Goal: Transaction & Acquisition: Subscribe to service/newsletter

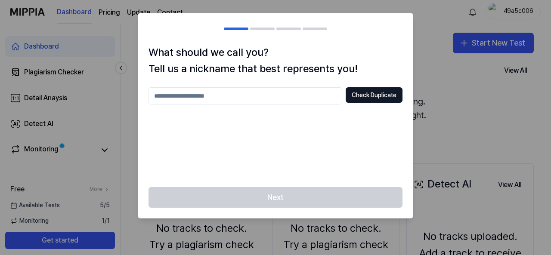
click at [226, 99] on input "text" at bounding box center [246, 95] width 194 height 17
type input "*"
type input "*****"
click at [377, 97] on button "Check Duplicate" at bounding box center [374, 94] width 57 height 15
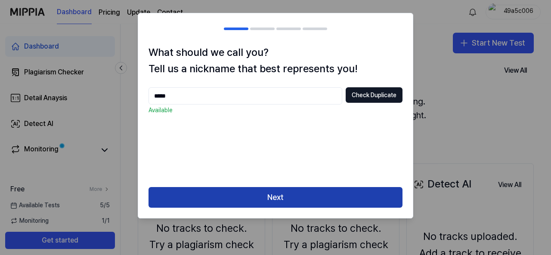
click at [287, 198] on button "Next" at bounding box center [276, 197] width 254 height 21
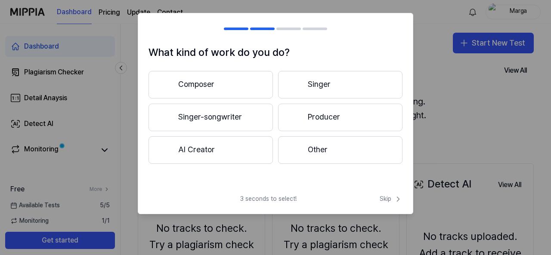
click at [321, 149] on button "Other" at bounding box center [340, 150] width 124 height 28
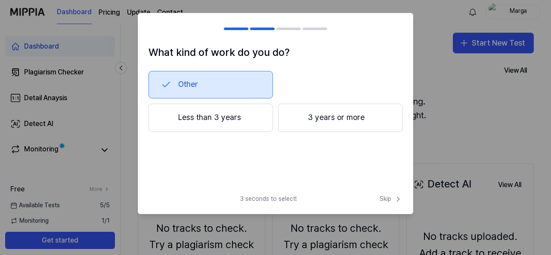
click at [227, 118] on button "Less than 3 years" at bounding box center [211, 118] width 124 height 28
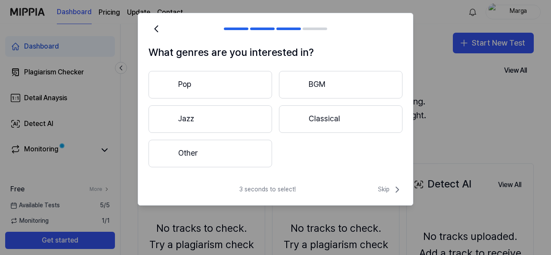
click at [201, 155] on button "Other" at bounding box center [211, 154] width 124 height 28
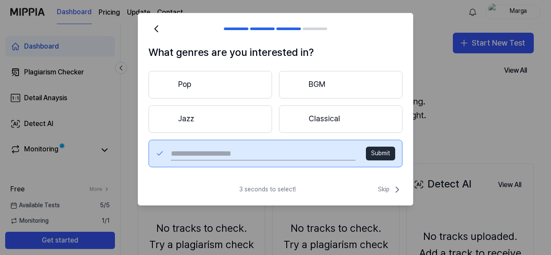
click at [208, 143] on div "Submit" at bounding box center [276, 154] width 254 height 28
click at [211, 161] on div "Submit" at bounding box center [276, 154] width 254 height 28
click at [218, 157] on input "text" at bounding box center [263, 154] width 185 height 14
type input "****"
click at [383, 154] on button "Submit" at bounding box center [380, 154] width 29 height 14
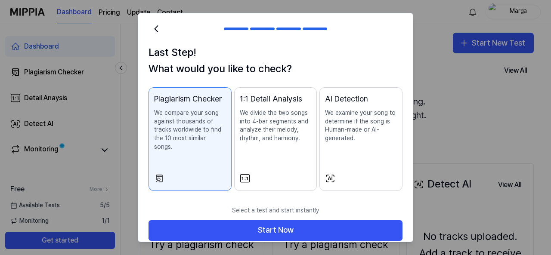
click at [364, 151] on div "AI Detection We examine your song to determine if the song is Human-made or AI-…" at bounding box center [361, 126] width 72 height 67
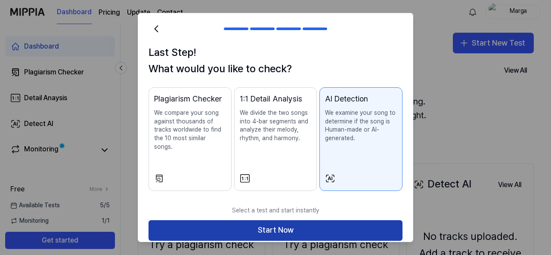
click at [294, 221] on button "Start Now" at bounding box center [276, 230] width 254 height 21
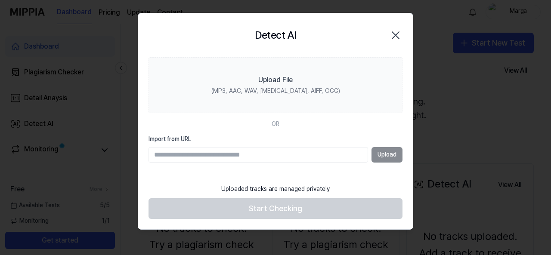
click at [389, 154] on div "Upload" at bounding box center [276, 154] width 254 height 15
click at [204, 155] on input "Import from URL" at bounding box center [259, 154] width 220 height 15
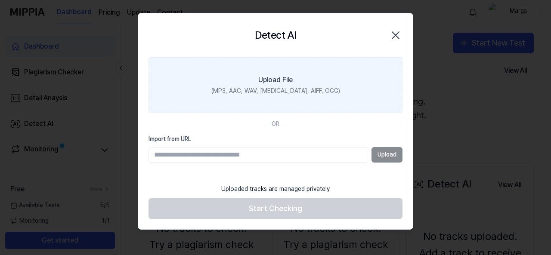
click at [280, 83] on div "Upload File" at bounding box center [275, 80] width 34 height 10
click at [0, 0] on input "Upload File (MP3, AAC, WAV, [MEDICAL_DATA], AIFF, OGG)" at bounding box center [0, 0] width 0 height 0
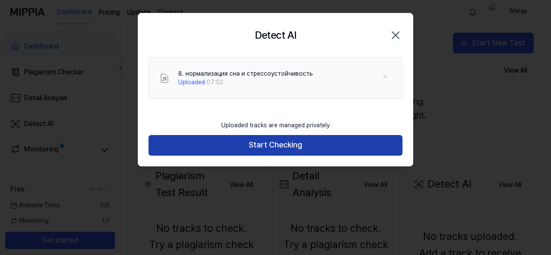
click at [290, 146] on button "Start Checking" at bounding box center [276, 145] width 254 height 21
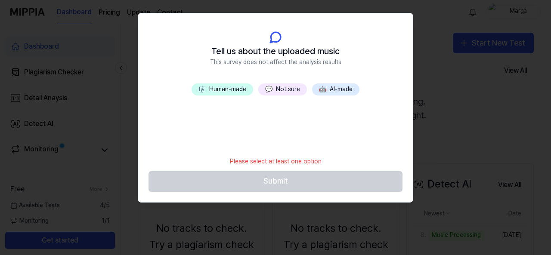
click at [239, 87] on button "🎼 Human-made" at bounding box center [223, 90] width 62 height 12
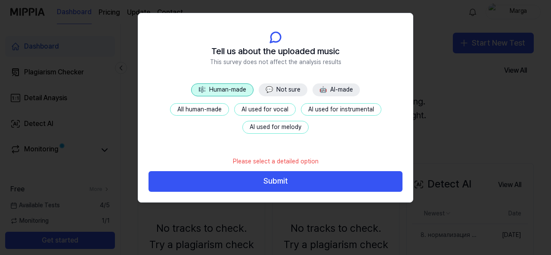
click at [288, 88] on button "💬 Not sure" at bounding box center [283, 90] width 49 height 13
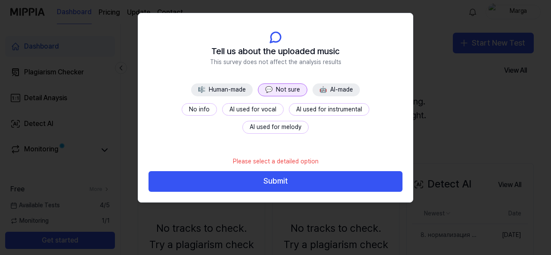
click at [221, 92] on button "🎼 Human-made" at bounding box center [222, 90] width 62 height 13
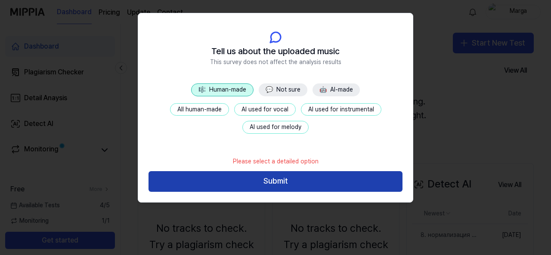
click at [269, 182] on button "Submit" at bounding box center [276, 181] width 254 height 21
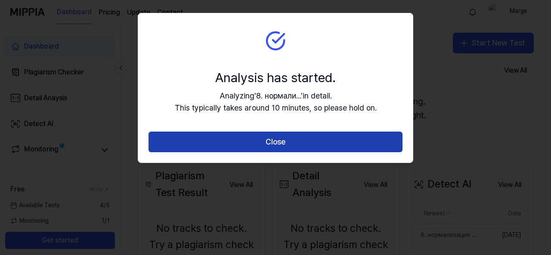
click at [293, 145] on button "Close" at bounding box center [276, 142] width 254 height 21
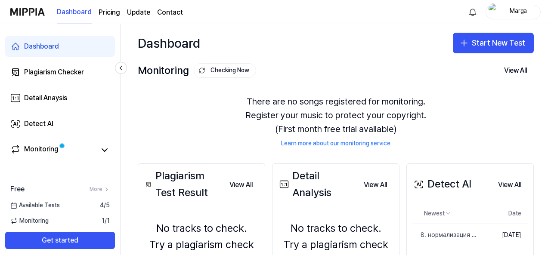
scroll to position [103, 0]
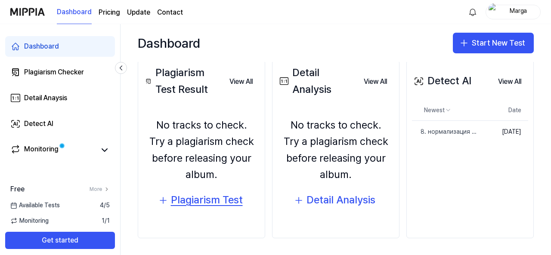
click at [192, 202] on div "Plagiarism Test" at bounding box center [207, 200] width 72 height 16
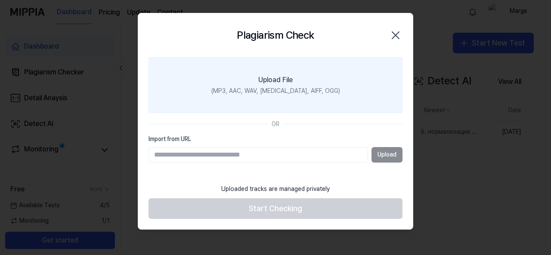
click at [266, 89] on div "(MP3, AAC, WAV, FLAC, AIFF, OGG)" at bounding box center [275, 91] width 129 height 9
click at [0, 0] on input "Upload File (MP3, AAC, WAV, FLAC, AIFF, OGG)" at bounding box center [0, 0] width 0 height 0
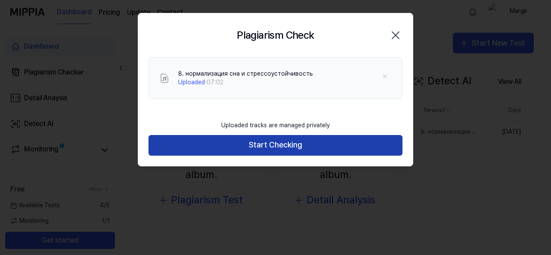
click at [255, 147] on button "Start Checking" at bounding box center [276, 145] width 254 height 21
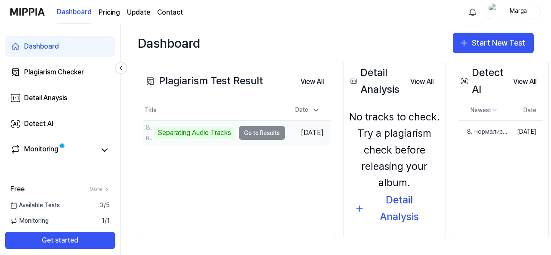
click at [262, 134] on td "8. нормализация сна и стрессоустойчивость Separating Audio Tracks Go to Results" at bounding box center [214, 133] width 142 height 24
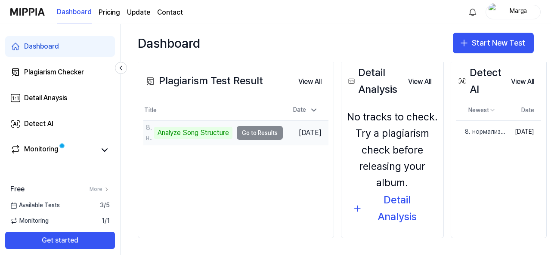
click at [245, 132] on td "8. нормализация сна и стрессоустойчивость Analyze Song Structure Go to Results" at bounding box center [212, 133] width 139 height 24
click at [263, 135] on td "8. нормализация сна и стрессоустойчивость Analyze Song Structure Go to Results" at bounding box center [212, 133] width 139 height 24
click at [247, 133] on td "8. нормализация сна и стрессоустойчивость Analyze Song Structure Go to Results" at bounding box center [212, 133] width 139 height 24
click at [258, 133] on td "8. нормализация сна и стрессоустойчивость Analyze Song Structure Go to Results" at bounding box center [212, 133] width 139 height 24
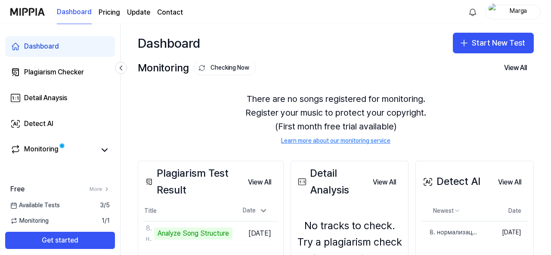
scroll to position [0, 0]
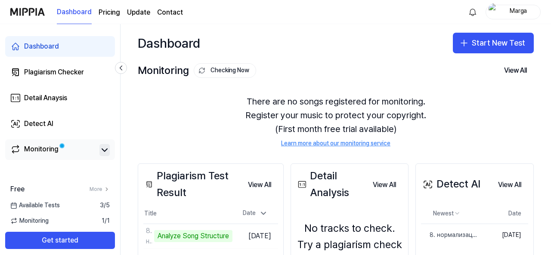
click at [107, 147] on icon at bounding box center [104, 150] width 10 height 10
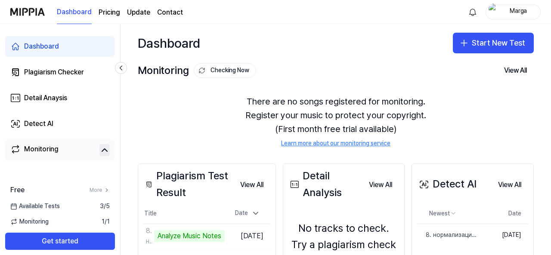
click at [52, 207] on span "Available Tests" at bounding box center [35, 206] width 50 height 9
click at [20, 208] on span "Available Tests" at bounding box center [35, 206] width 50 height 9
click at [13, 205] on icon at bounding box center [13, 206] width 7 height 7
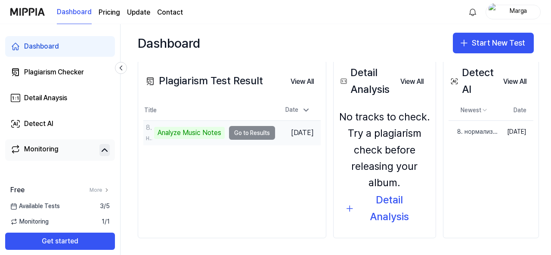
scroll to position [107, 0]
click at [188, 130] on div "Analyze Music Notes" at bounding box center [189, 133] width 71 height 12
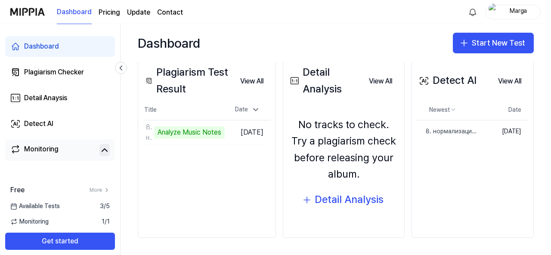
scroll to position [103, 0]
click at [258, 79] on button "View All" at bounding box center [251, 81] width 37 height 17
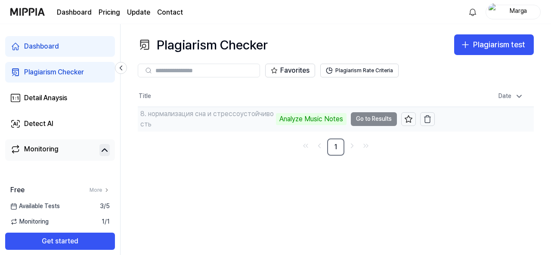
drag, startPoint x: 396, startPoint y: 120, endPoint x: 384, endPoint y: 120, distance: 12.1
click at [396, 120] on td "8. нормализация сна и стрессоустойчивость Analyze Music Notes Go to Results" at bounding box center [286, 119] width 297 height 24
click at [381, 120] on td "8. нормализация сна и стрессоустойчивость Analyze Music Notes Go to Results" at bounding box center [286, 119] width 297 height 24
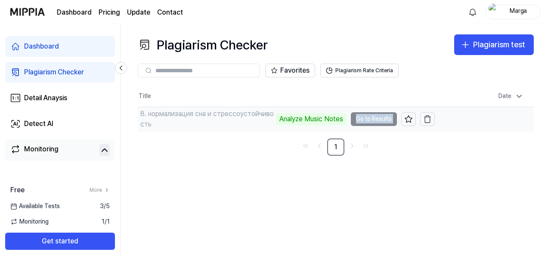
click at [373, 119] on td "8. нормализация сна и стрессоустойчивость Analyze Music Notes Go to Results" at bounding box center [286, 119] width 297 height 24
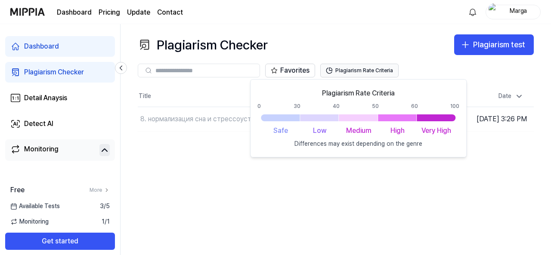
click at [368, 71] on button "Plagiarism Rate Criteria" at bounding box center [359, 71] width 78 height 14
click at [294, 189] on div "Plagiarism Checker Plagiarism test Plagiarism Checker Detail Analysis Detect AI…" at bounding box center [336, 139] width 430 height 231
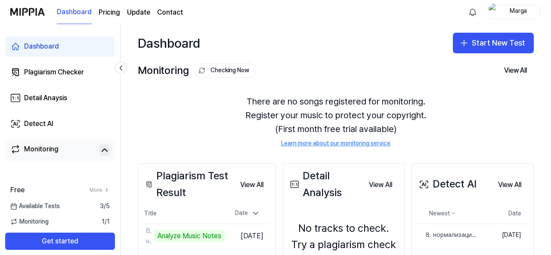
scroll to position [103, 0]
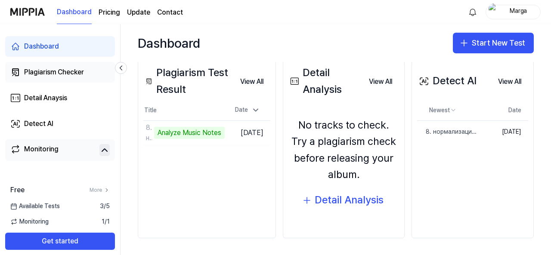
click at [89, 74] on link "Plagiarism Checker" at bounding box center [60, 72] width 110 height 21
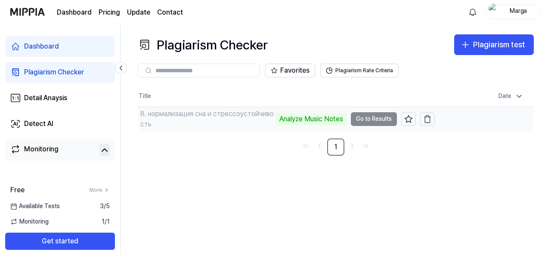
click at [366, 118] on td "8. нормализация сна и стрессоустойчивость Analyze Music Notes Go to Results" at bounding box center [286, 119] width 297 height 24
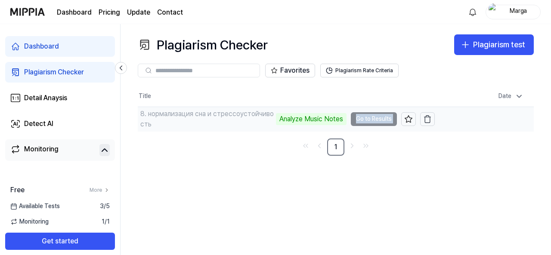
click at [366, 118] on td "8. нормализация сна и стрессоустойчивость Analyze Music Notes Go to Results" at bounding box center [286, 119] width 297 height 24
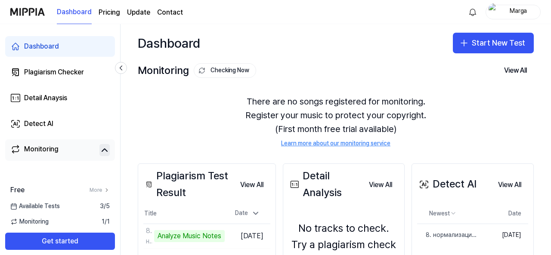
scroll to position [103, 0]
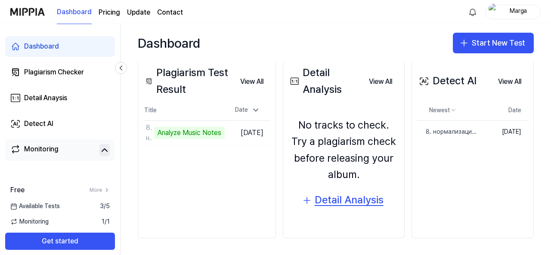
click at [347, 201] on div "Detail Analysis" at bounding box center [349, 200] width 69 height 16
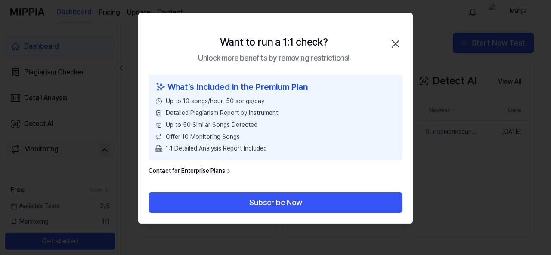
click at [396, 44] on icon "button" at bounding box center [396, 44] width 14 height 14
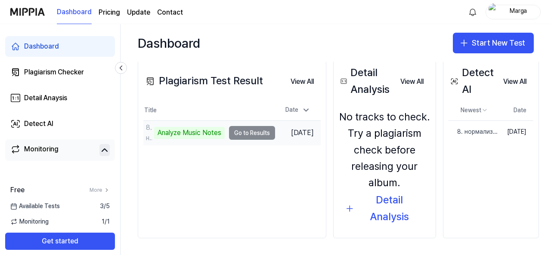
click at [238, 136] on td "8. нормализация сна и стрессоустойчивость Analyze Music Notes Go to Results" at bounding box center [209, 133] width 132 height 24
click at [238, 135] on td "8. нормализация сна и стрессоустойчивость Analyze Music Notes Go to Results" at bounding box center [209, 133] width 132 height 24
click at [239, 135] on td "8. нормализация сна и стрессоустойчивость Analyze Music Notes Go to Results" at bounding box center [209, 133] width 132 height 24
click at [208, 135] on div "Analyze Music Notes" at bounding box center [189, 133] width 71 height 12
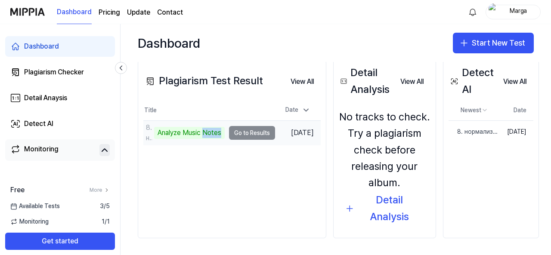
click at [208, 135] on div "Analyze Music Notes" at bounding box center [189, 133] width 71 height 12
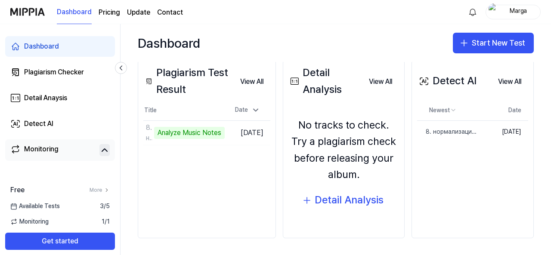
click at [203, 170] on div "Plagiarism Test Result View All Plagiarism Test Result Title Date 8. нормализац…" at bounding box center [207, 149] width 138 height 179
click at [198, 72] on div "Plagiarism Test Result" at bounding box center [188, 81] width 90 height 33
click at [32, 71] on div "Plagiarism Checker" at bounding box center [54, 72] width 60 height 10
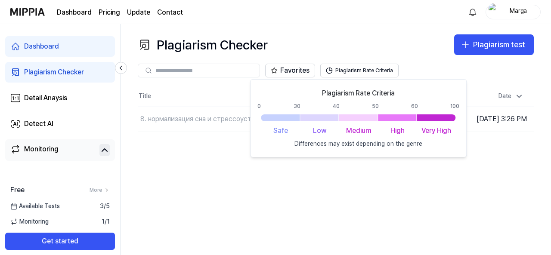
click at [288, 195] on div "Plagiarism Checker Plagiarism test Plagiarism Checker Detail Analysis Detect AI…" at bounding box center [336, 139] width 430 height 231
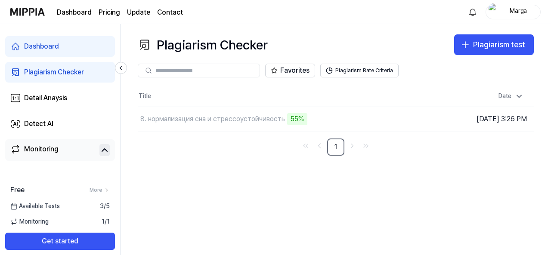
click at [38, 48] on div "Dashboard" at bounding box center [41, 46] width 35 height 10
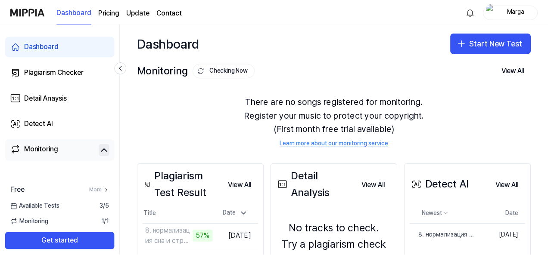
scroll to position [103, 0]
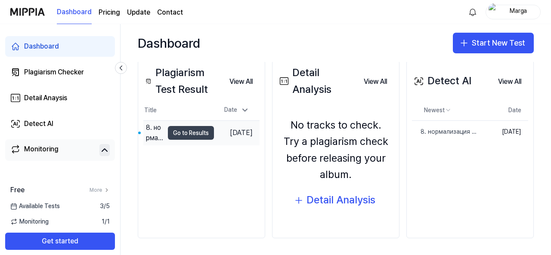
click at [171, 133] on button "Go to Results" at bounding box center [191, 133] width 46 height 14
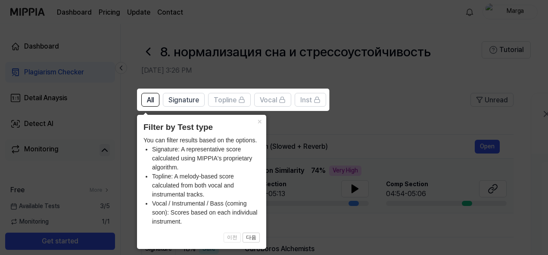
click at [353, 120] on icon at bounding box center [275, 127] width 551 height 255
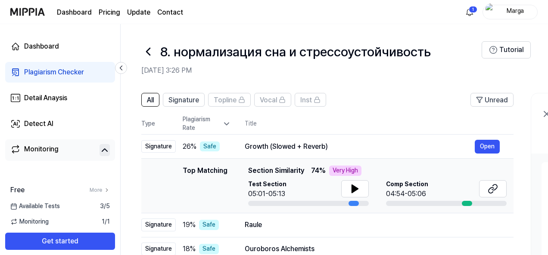
click at [147, 52] on icon at bounding box center [147, 51] width 3 height 7
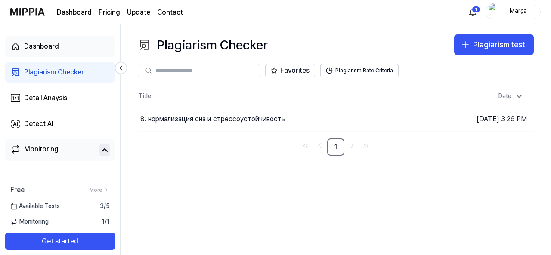
click at [51, 47] on div "Dashboard" at bounding box center [41, 46] width 35 height 10
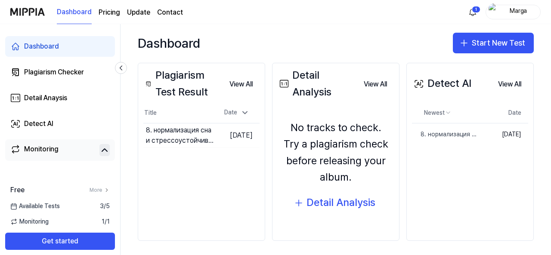
scroll to position [103, 0]
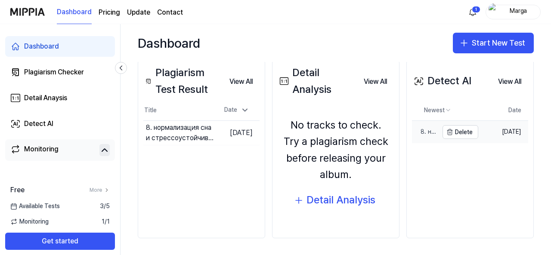
click at [422, 132] on div "8. нормализация сна и стрессоустойчивость" at bounding box center [425, 132] width 26 height 9
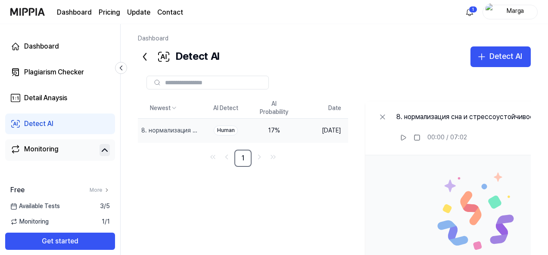
click at [145, 58] on icon at bounding box center [145, 57] width 14 height 14
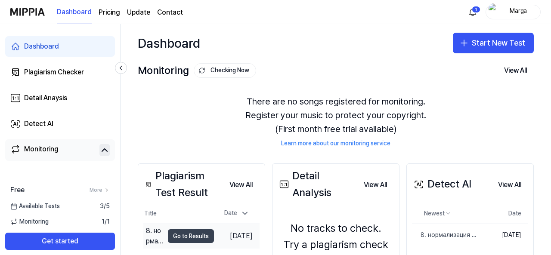
click at [190, 238] on button "Go to Results" at bounding box center [191, 236] width 46 height 14
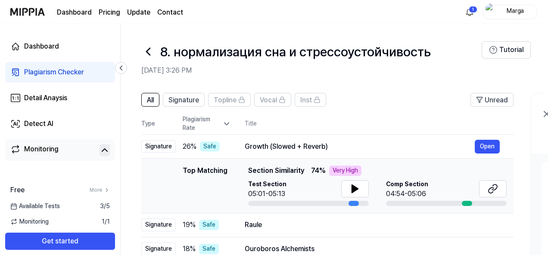
click at [147, 48] on icon at bounding box center [148, 52] width 14 height 14
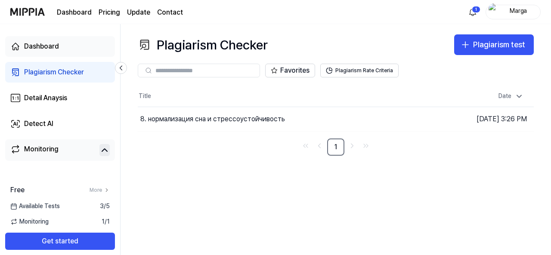
click at [43, 47] on div "Dashboard" at bounding box center [41, 46] width 35 height 10
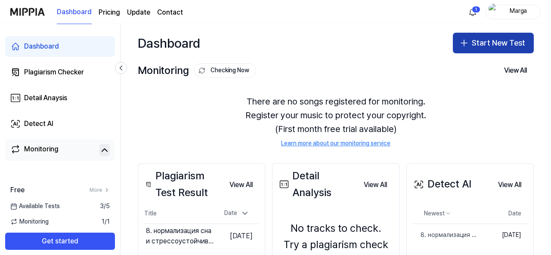
click at [490, 47] on button "Start New Test" at bounding box center [493, 43] width 81 height 21
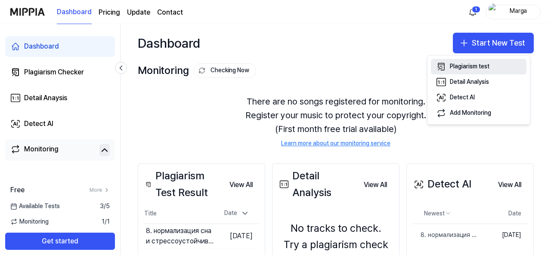
click at [455, 66] on div "Plagiarism test" at bounding box center [470, 66] width 40 height 9
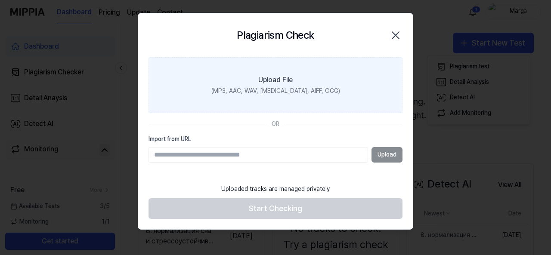
click at [283, 80] on div "Upload File" at bounding box center [275, 80] width 34 height 10
click at [0, 0] on input "Upload File (MP3, AAC, WAV, FLAC, AIFF, OGG)" at bounding box center [0, 0] width 0 height 0
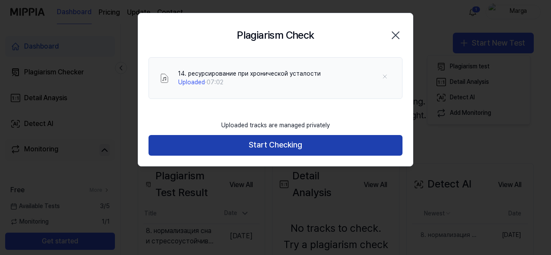
click at [290, 148] on button "Start Checking" at bounding box center [276, 145] width 254 height 21
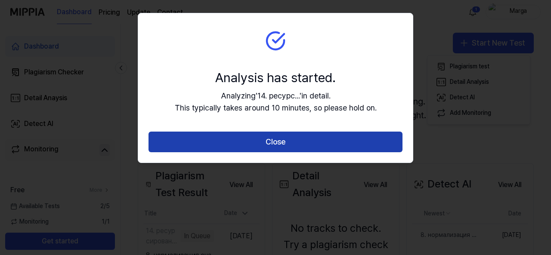
click at [297, 143] on button "Close" at bounding box center [276, 142] width 254 height 21
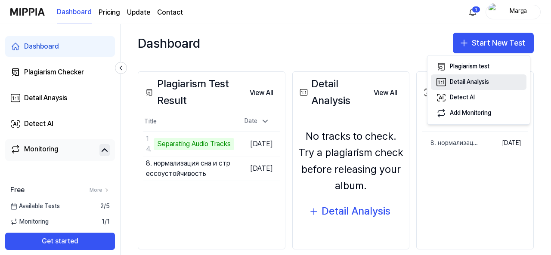
scroll to position [103, 0]
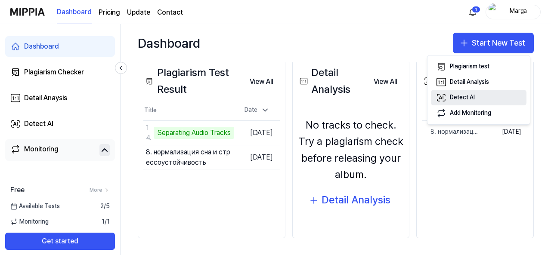
click at [471, 98] on div "Detect AI" at bounding box center [462, 97] width 25 height 9
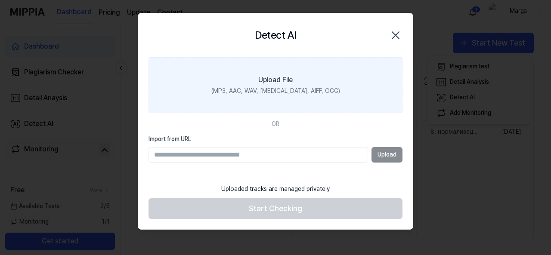
click at [275, 92] on div "(MP3, AAC, WAV, FLAC, AIFF, OGG)" at bounding box center [275, 91] width 129 height 9
click at [0, 0] on input "Upload File (MP3, AAC, WAV, FLAC, AIFF, OGG)" at bounding box center [0, 0] width 0 height 0
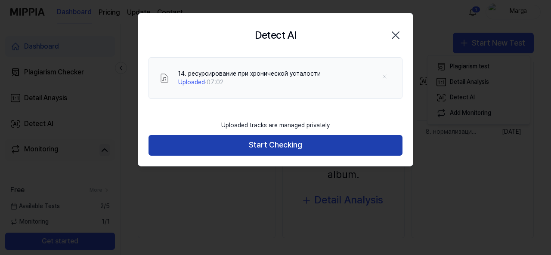
click at [292, 144] on button "Start Checking" at bounding box center [276, 145] width 254 height 21
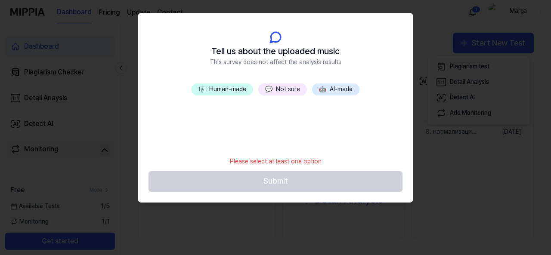
click at [236, 91] on button "🎼 Human-made" at bounding box center [223, 90] width 62 height 12
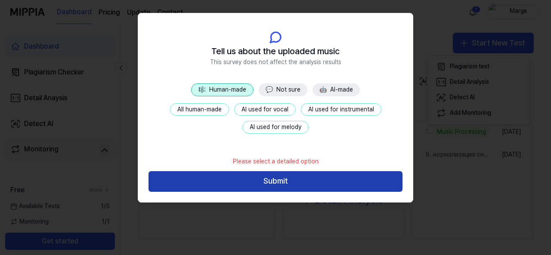
click at [277, 183] on button "Submit" at bounding box center [276, 181] width 254 height 21
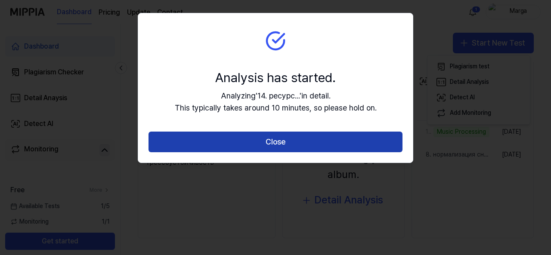
click at [280, 142] on button "Close" at bounding box center [276, 142] width 254 height 21
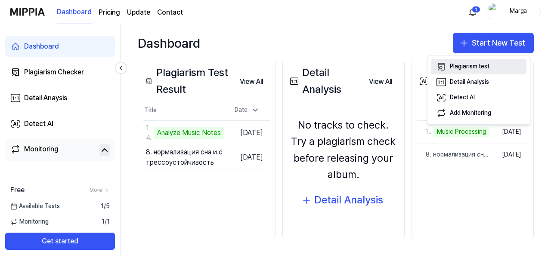
click at [461, 67] on div "Plagiarism test" at bounding box center [470, 66] width 40 height 9
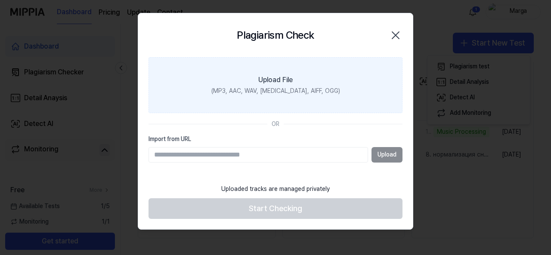
click at [300, 80] on label "Upload File (MP3, AAC, WAV, FLAC, AIFF, OGG)" at bounding box center [276, 85] width 254 height 56
click at [0, 0] on input "Upload File (MP3, AAC, WAV, FLAC, AIFF, OGG)" at bounding box center [0, 0] width 0 height 0
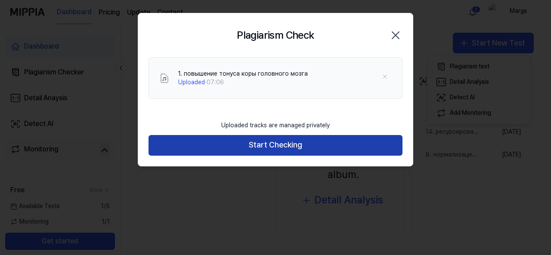
click at [287, 141] on button "Start Checking" at bounding box center [276, 145] width 254 height 21
click at [284, 145] on button "Start Checking" at bounding box center [276, 145] width 254 height 21
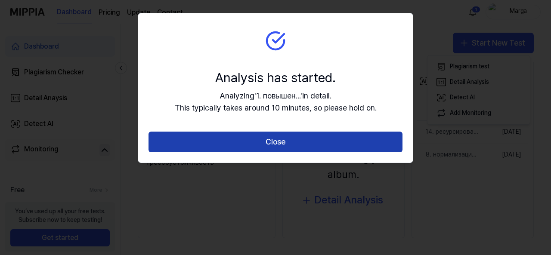
click at [292, 140] on button "Close" at bounding box center [276, 142] width 254 height 21
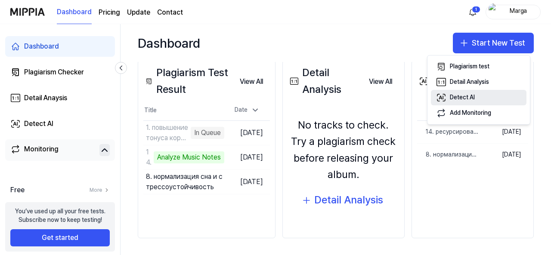
click at [471, 99] on div "Detect AI" at bounding box center [462, 97] width 25 height 9
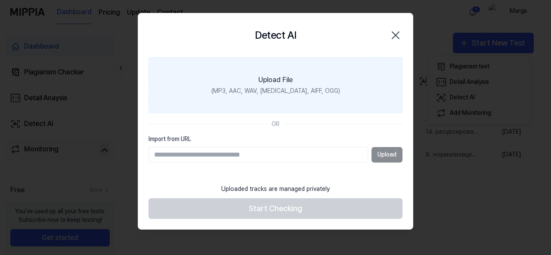
click at [263, 93] on div "(MP3, AAC, WAV, FLAC, AIFF, OGG)" at bounding box center [275, 91] width 129 height 9
click at [0, 0] on input "Upload File (MP3, AAC, WAV, FLAC, AIFF, OGG)" at bounding box center [0, 0] width 0 height 0
click at [270, 74] on label "Upload File (MP3, AAC, WAV, FLAC, AIFF, OGG)" at bounding box center [276, 85] width 254 height 56
click at [0, 0] on input "Upload File (MP3, AAC, WAV, FLAC, AIFF, OGG)" at bounding box center [0, 0] width 0 height 0
click at [280, 89] on div "(MP3, AAC, WAV, FLAC, AIFF, OGG)" at bounding box center [275, 91] width 129 height 9
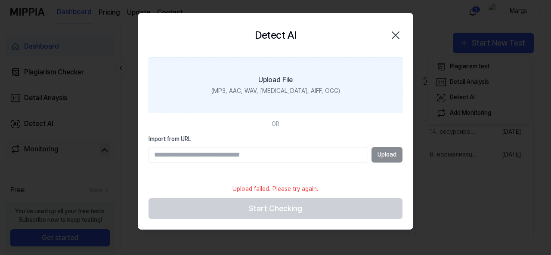
click at [0, 0] on input "Upload File (MP3, AAC, WAV, FLAC, AIFF, OGG)" at bounding box center [0, 0] width 0 height 0
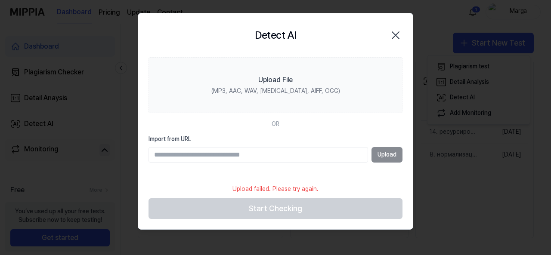
click at [393, 37] on icon "button" at bounding box center [395, 35] width 7 height 7
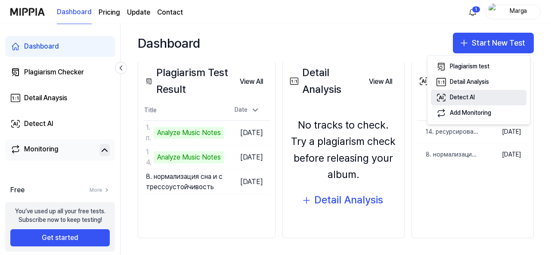
click at [470, 98] on div "Detect AI" at bounding box center [462, 97] width 25 height 9
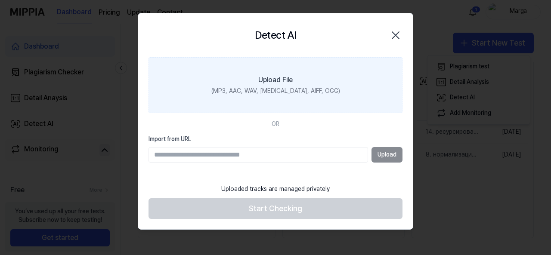
click at [245, 82] on label "Upload File (MP3, AAC, WAV, FLAC, AIFF, OGG)" at bounding box center [276, 85] width 254 height 56
click at [0, 0] on input "Upload File (MP3, AAC, WAV, FLAC, AIFF, OGG)" at bounding box center [0, 0] width 0 height 0
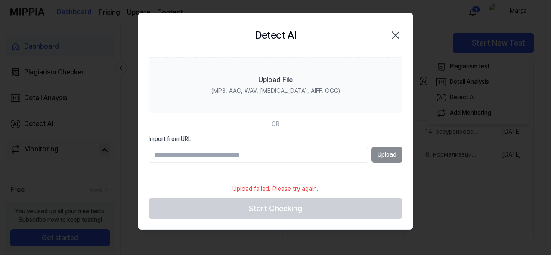
click at [397, 34] on icon "button" at bounding box center [395, 35] width 7 height 7
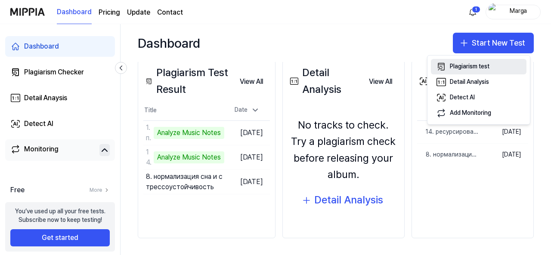
click at [470, 68] on div "Plagiarism test" at bounding box center [470, 66] width 40 height 9
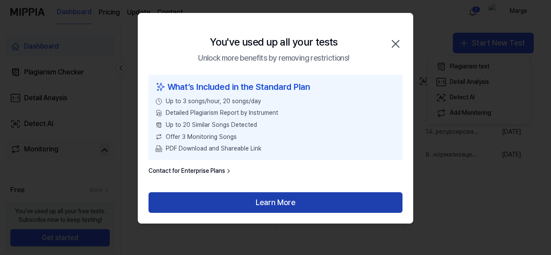
click at [217, 205] on button "Learn More" at bounding box center [276, 202] width 254 height 21
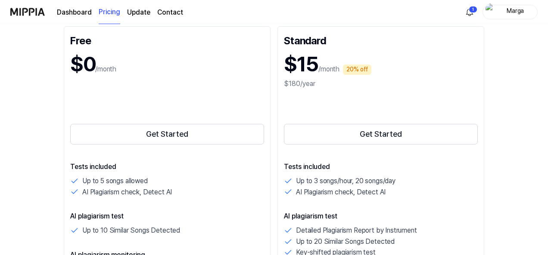
scroll to position [115, 0]
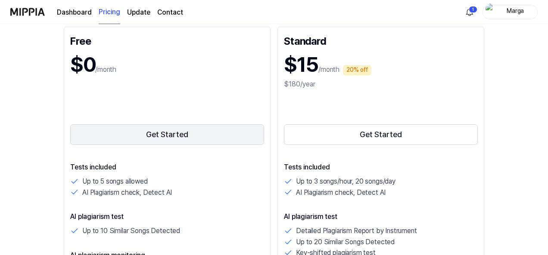
click at [174, 136] on button "Get Started" at bounding box center [167, 134] width 194 height 21
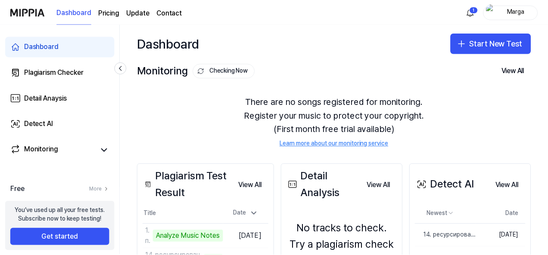
scroll to position [103, 0]
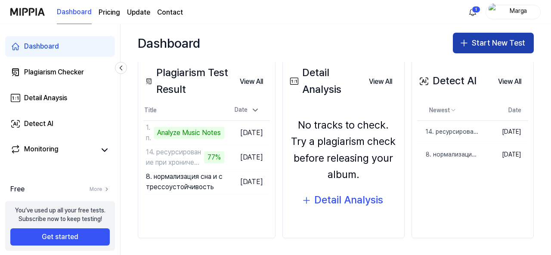
click at [483, 46] on button "Start New Test" at bounding box center [493, 43] width 81 height 21
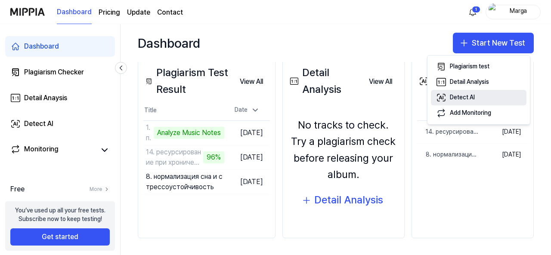
click at [471, 100] on div "Detect AI" at bounding box center [462, 97] width 25 height 9
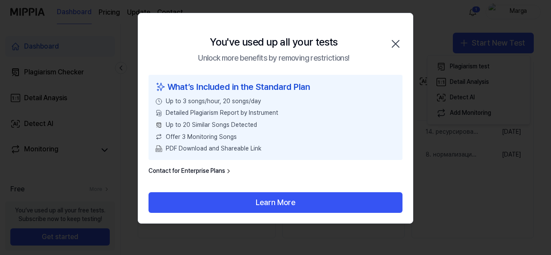
click at [396, 45] on icon "button" at bounding box center [395, 43] width 7 height 7
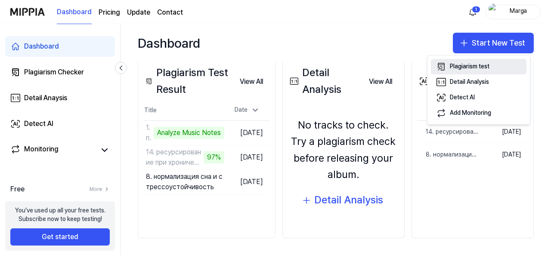
click at [465, 68] on div "Plagiarism test" at bounding box center [470, 66] width 40 height 9
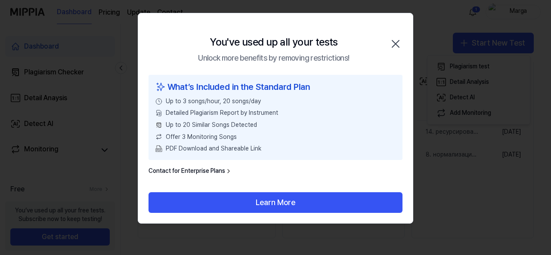
click at [396, 41] on icon "button" at bounding box center [396, 44] width 14 height 14
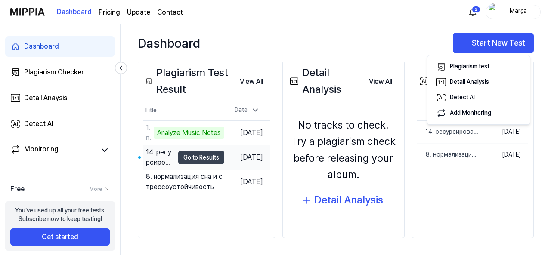
click at [191, 159] on button "Go to Results" at bounding box center [201, 158] width 46 height 14
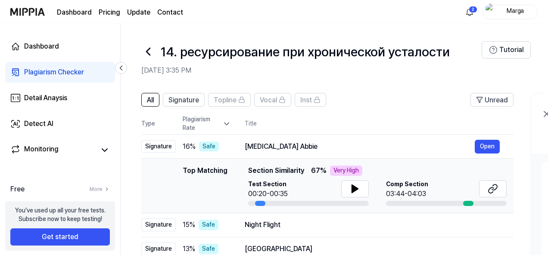
click at [148, 50] on icon at bounding box center [147, 51] width 3 height 7
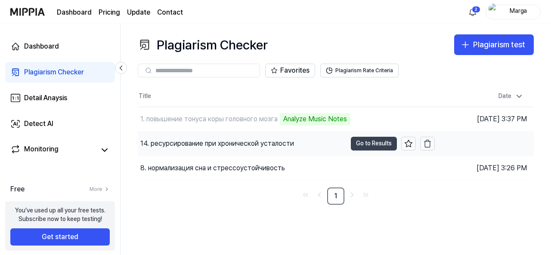
click at [366, 142] on button "Go to Results" at bounding box center [374, 144] width 46 height 14
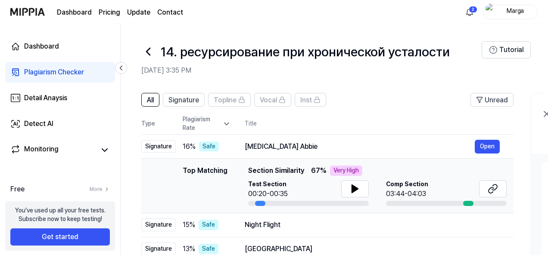
click at [149, 54] on icon at bounding box center [147, 51] width 3 height 7
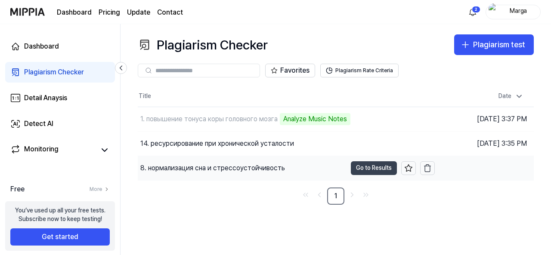
click at [362, 172] on button "Go to Results" at bounding box center [374, 168] width 46 height 14
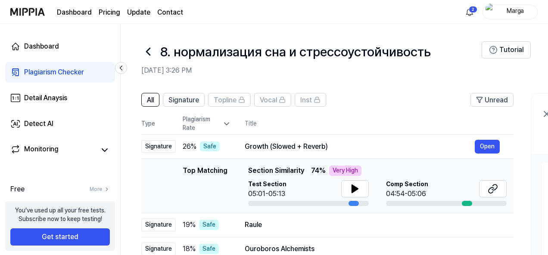
click at [148, 50] on icon at bounding box center [147, 51] width 3 height 7
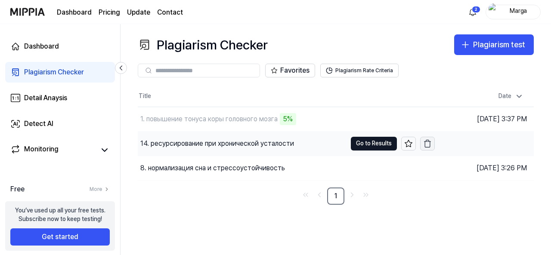
click at [429, 144] on icon "button" at bounding box center [427, 143] width 9 height 9
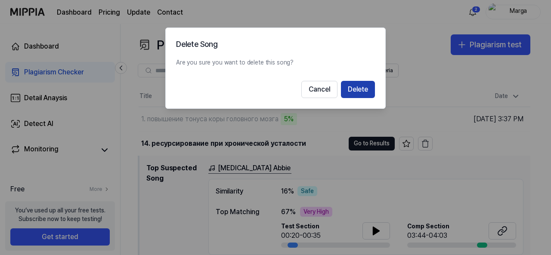
click at [364, 90] on button "Delete" at bounding box center [358, 89] width 34 height 17
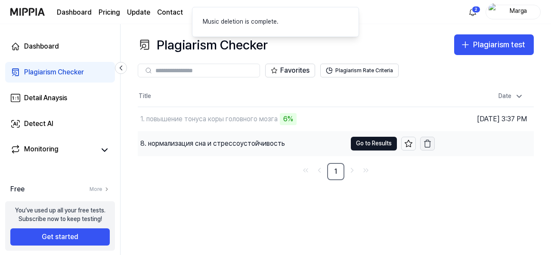
click at [428, 145] on icon "button" at bounding box center [427, 143] width 9 height 9
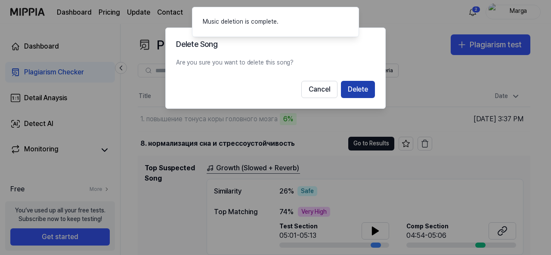
click at [353, 92] on button "Delete" at bounding box center [358, 89] width 34 height 17
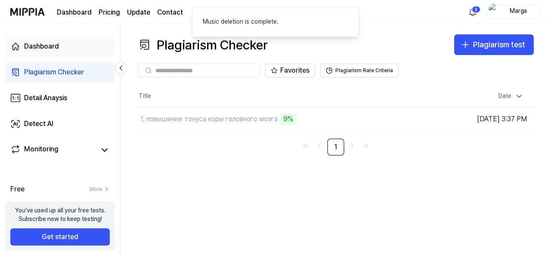
click at [44, 48] on div "Dashboard" at bounding box center [41, 46] width 35 height 10
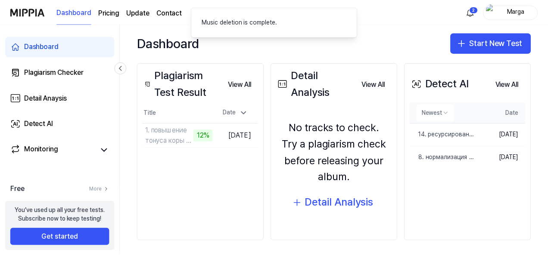
scroll to position [103, 0]
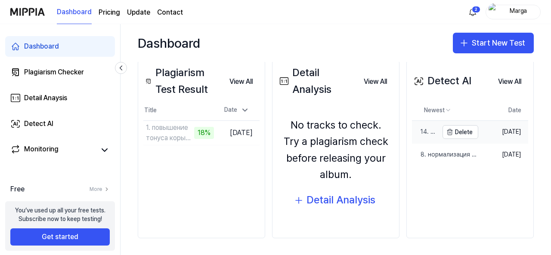
click at [422, 131] on div "14. ресурсирование при хронической усталости" at bounding box center [425, 132] width 26 height 9
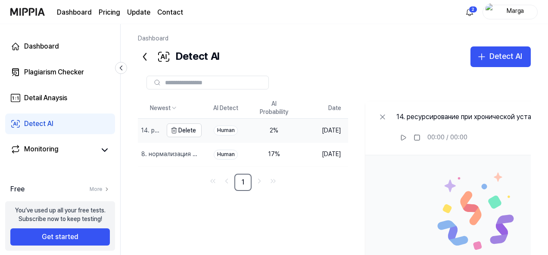
click at [152, 130] on div "14. ресурсирование при хронической усталости" at bounding box center [150, 131] width 19 height 9
click at [157, 129] on div "14. ресурсирование при хронической усталости" at bounding box center [150, 131] width 19 height 9
click at [290, 130] on div "2 %" at bounding box center [274, 131] width 34 height 9
click at [201, 131] on button "Delete" at bounding box center [184, 131] width 35 height 14
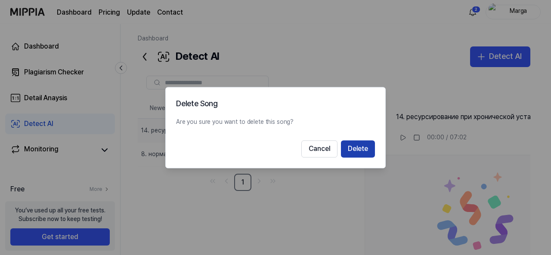
click at [365, 153] on button "Delete" at bounding box center [358, 148] width 34 height 17
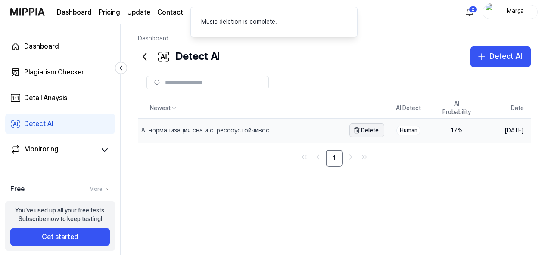
click at [364, 134] on button "Delete" at bounding box center [366, 131] width 35 height 14
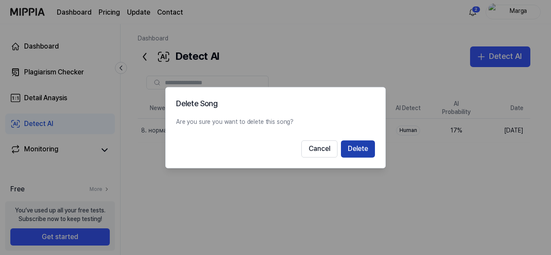
click at [359, 149] on button "Delete" at bounding box center [358, 148] width 34 height 17
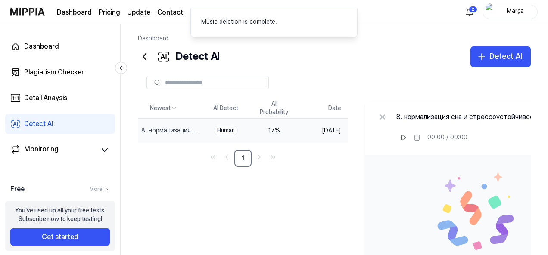
click at [145, 57] on icon at bounding box center [145, 57] width 14 height 14
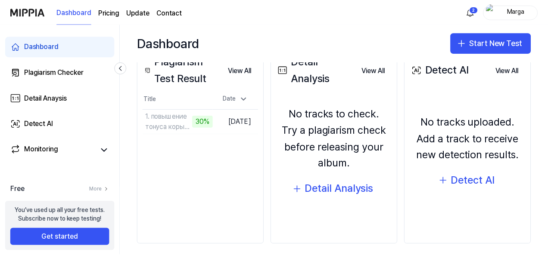
scroll to position [115, 0]
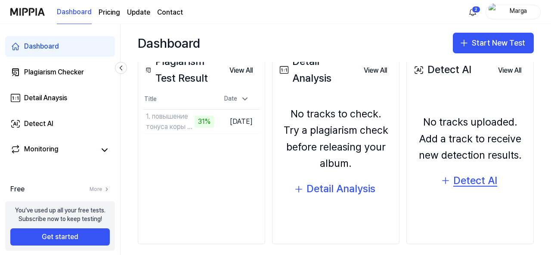
click at [464, 181] on div "Detect AI" at bounding box center [475, 181] width 44 height 16
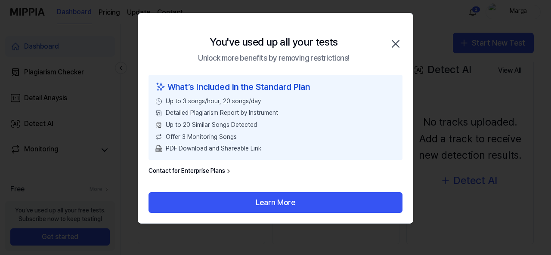
click at [396, 45] on icon "button" at bounding box center [396, 44] width 14 height 14
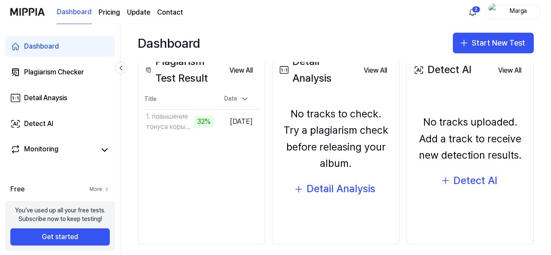
click at [101, 190] on link "More" at bounding box center [100, 189] width 20 height 7
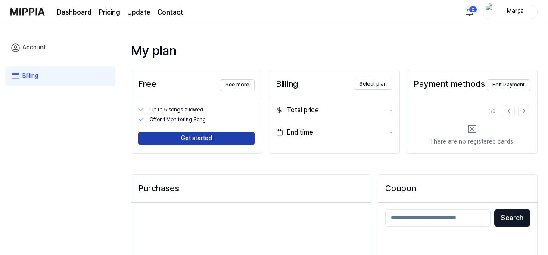
click at [235, 145] on button "Get started" at bounding box center [196, 139] width 116 height 14
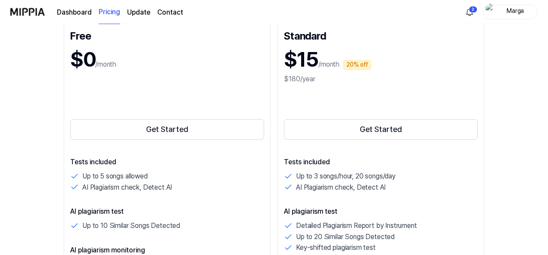
scroll to position [115, 0]
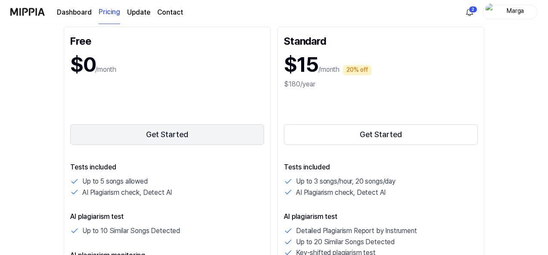
click at [163, 133] on button "Get Started" at bounding box center [167, 134] width 194 height 21
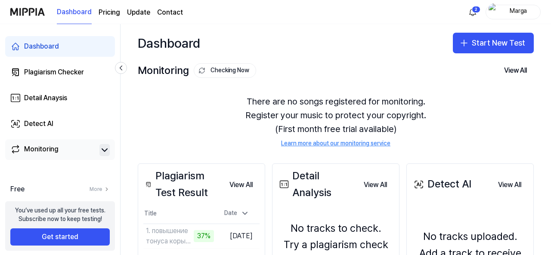
click at [104, 151] on icon at bounding box center [104, 150] width 5 height 3
click at [43, 152] on div "Monitoring" at bounding box center [41, 150] width 34 height 12
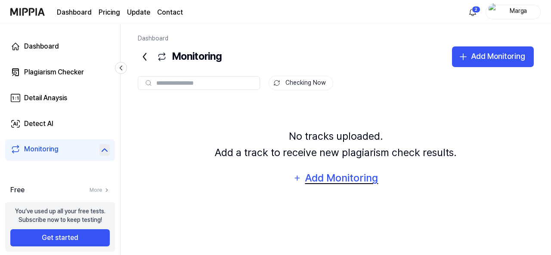
click at [348, 180] on div "Add Monitoring" at bounding box center [341, 178] width 74 height 16
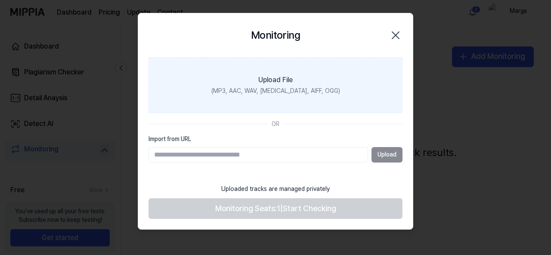
click at [275, 93] on div "(MP3, AAC, WAV, FLAC, AIFF, OGG)" at bounding box center [275, 91] width 129 height 9
click at [0, 0] on input "Upload File (MP3, AAC, WAV, FLAC, AIFF, OGG)" at bounding box center [0, 0] width 0 height 0
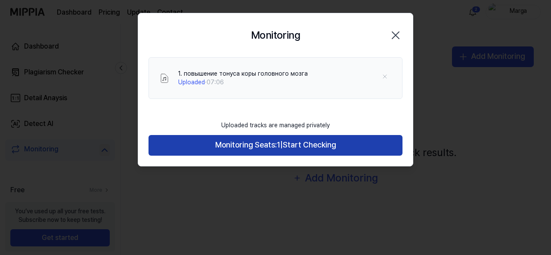
click at [287, 144] on span "Start Checking" at bounding box center [309, 145] width 53 height 12
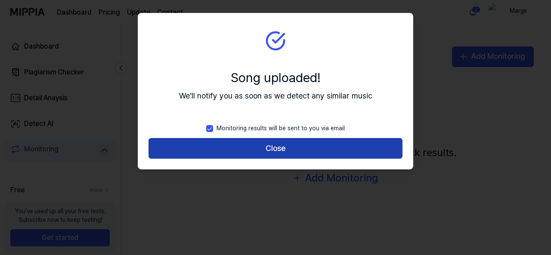
click at [295, 148] on button "Close" at bounding box center [276, 148] width 254 height 21
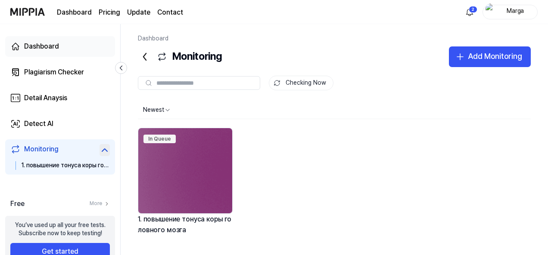
click at [59, 48] on link "Dashboard" at bounding box center [60, 46] width 110 height 21
click at [53, 45] on div "Dashboard" at bounding box center [41, 46] width 35 height 10
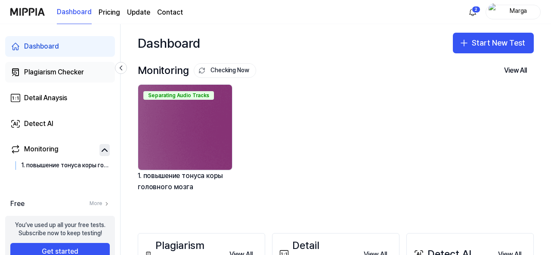
click at [45, 68] on div "Plagiarism Checker" at bounding box center [54, 72] width 60 height 10
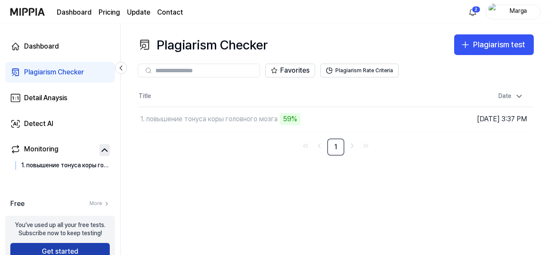
click at [72, 248] on button "Get started" at bounding box center [59, 251] width 99 height 17
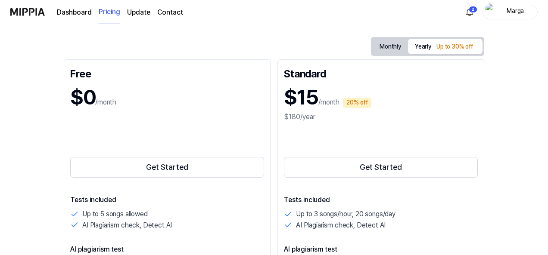
scroll to position [115, 0]
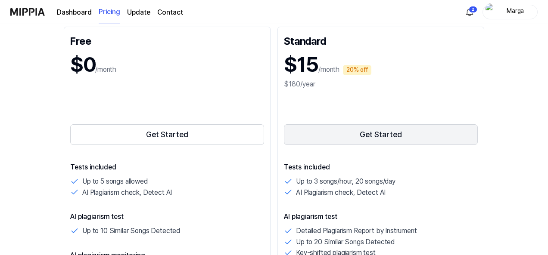
click at [392, 136] on button "Get Started" at bounding box center [381, 134] width 194 height 21
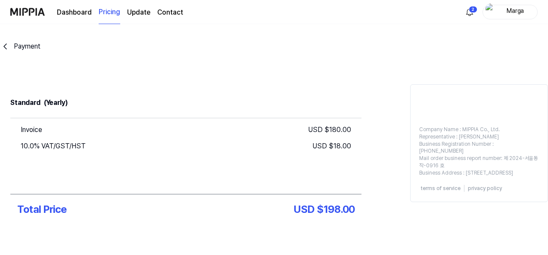
click at [9, 46] on icon "go back" at bounding box center [5, 46] width 10 height 10
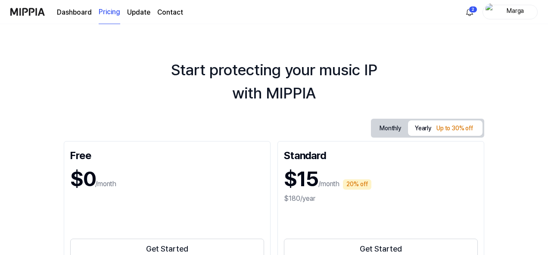
click at [388, 129] on button "Monthly" at bounding box center [389, 128] width 35 height 13
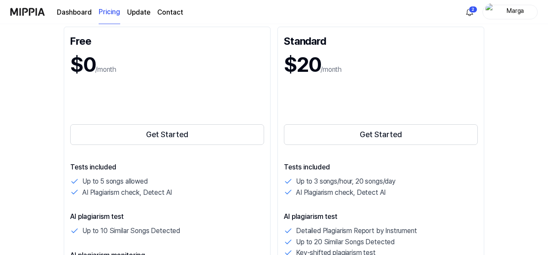
scroll to position [115, 0]
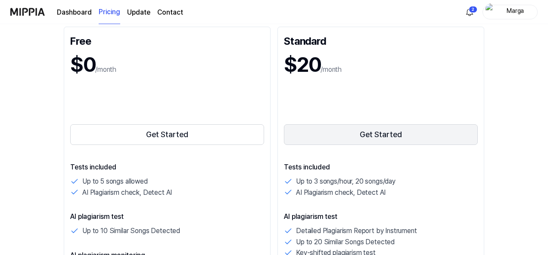
click at [397, 137] on button "Get Started" at bounding box center [381, 134] width 194 height 21
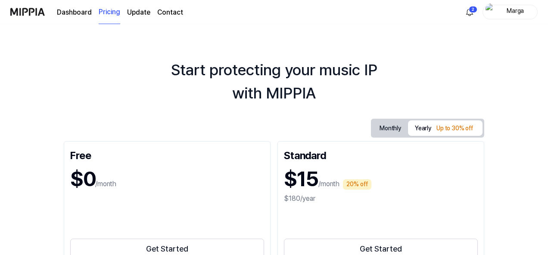
click at [80, 13] on link "Dashboard" at bounding box center [74, 12] width 35 height 10
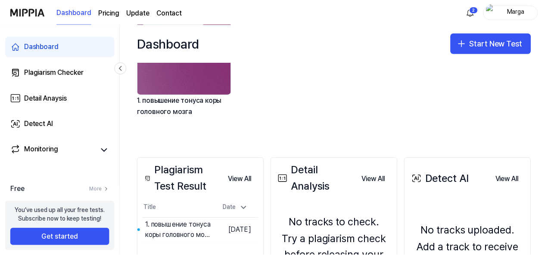
scroll to position [76, 0]
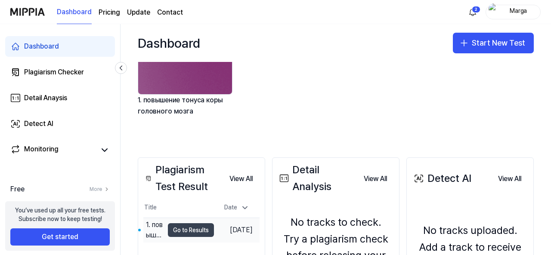
click at [183, 233] on button "Go to Results" at bounding box center [191, 230] width 46 height 14
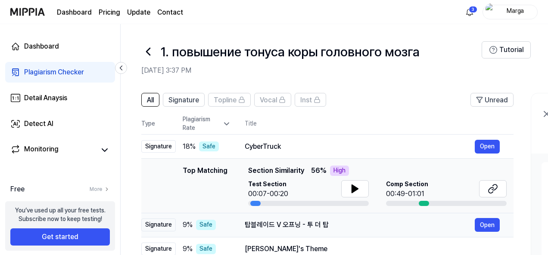
scroll to position [115, 0]
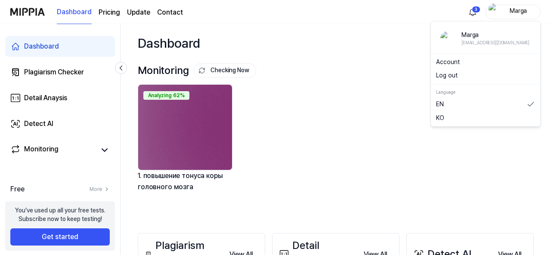
click at [498, 12] on img "button" at bounding box center [494, 11] width 10 height 17
click at [453, 77] on button "Log out" at bounding box center [485, 75] width 99 height 9
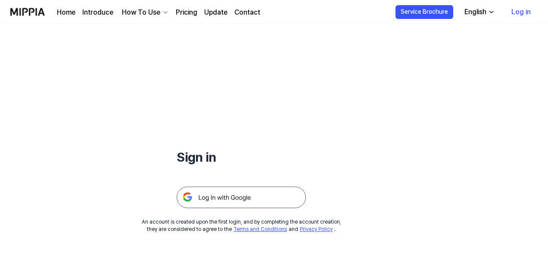
click at [242, 197] on img at bounding box center [240, 198] width 129 height 22
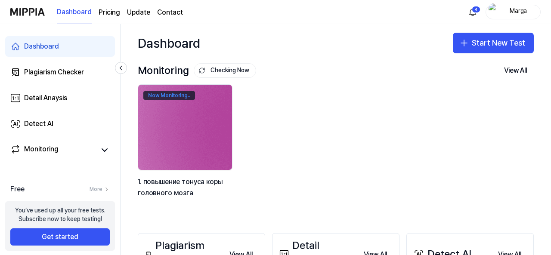
click at [189, 97] on div "Now Monitoring.." at bounding box center [169, 95] width 52 height 9
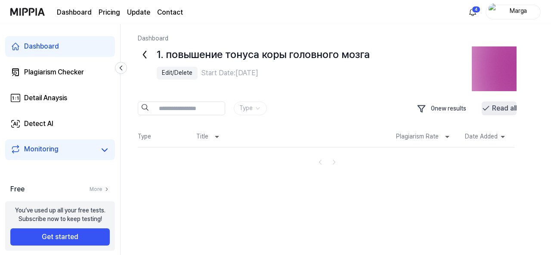
click at [502, 109] on button "Read all" at bounding box center [499, 109] width 35 height 14
click at [145, 53] on icon at bounding box center [145, 55] width 14 height 14
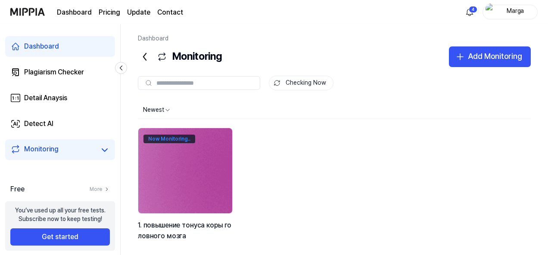
click at [169, 138] on div "Now Monitoring.." at bounding box center [169, 139] width 52 height 9
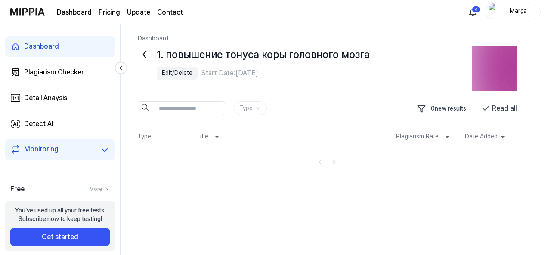
click at [497, 77] on img at bounding box center [494, 68] width 45 height 45
click at [443, 111] on button "0 new results" at bounding box center [443, 109] width 60 height 15
click at [498, 105] on button "Read all" at bounding box center [499, 109] width 35 height 14
click at [218, 138] on icon at bounding box center [217, 137] width 10 height 10
click at [215, 138] on icon at bounding box center [217, 137] width 10 height 10
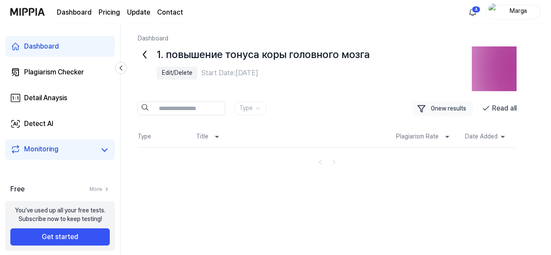
click at [142, 48] on icon at bounding box center [145, 55] width 14 height 14
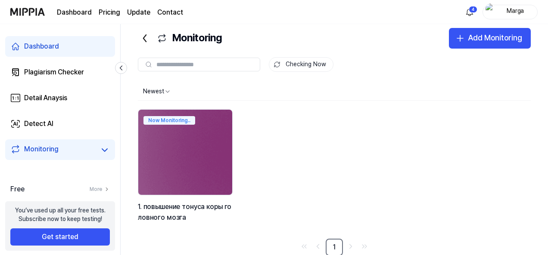
scroll to position [19, 0]
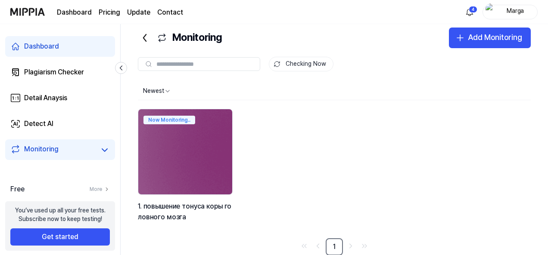
click at [50, 47] on div "Dashboard" at bounding box center [41, 46] width 35 height 10
